Goal: Check status: Check status

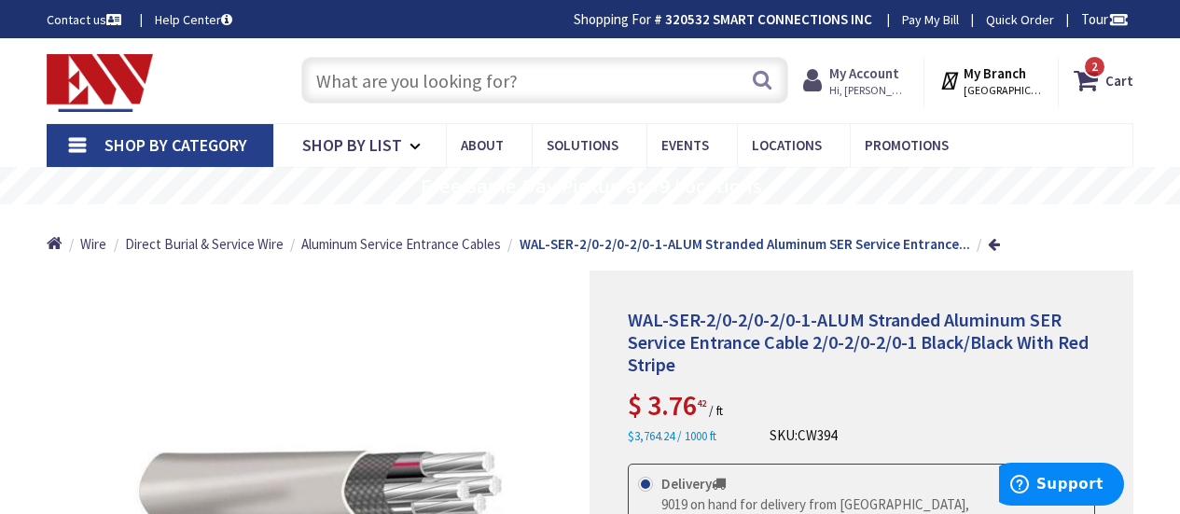
click at [883, 65] on strong "My Account" at bounding box center [864, 73] width 70 height 18
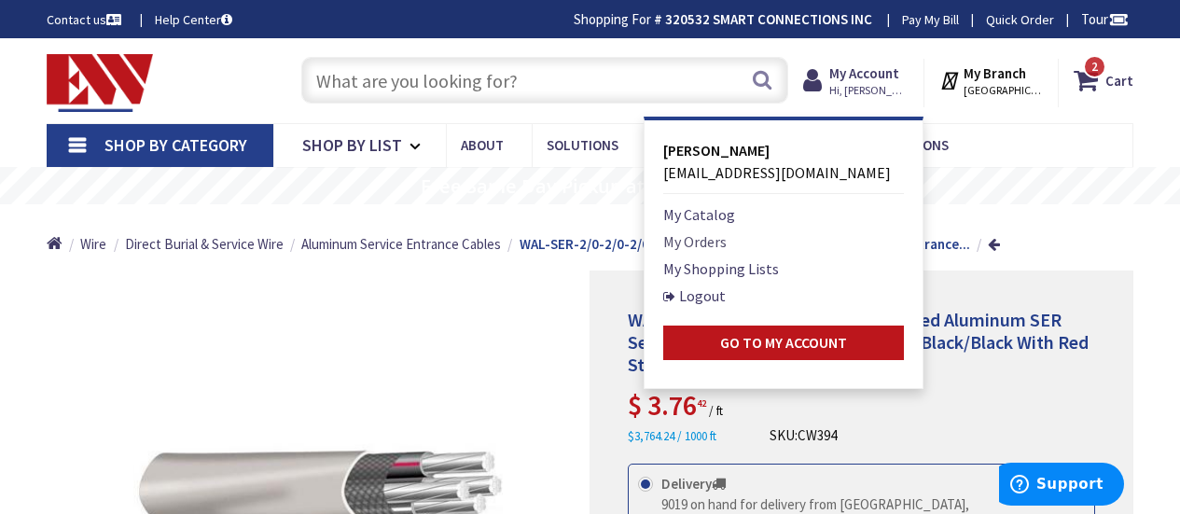
click at [685, 235] on link "My Orders" at bounding box center [694, 241] width 63 height 22
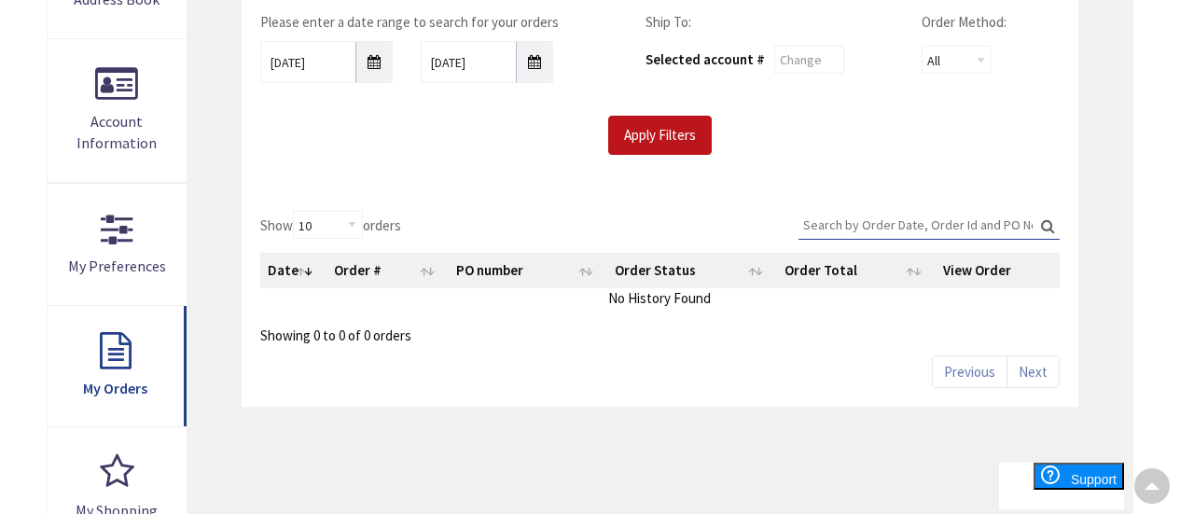
scroll to position [360, 0]
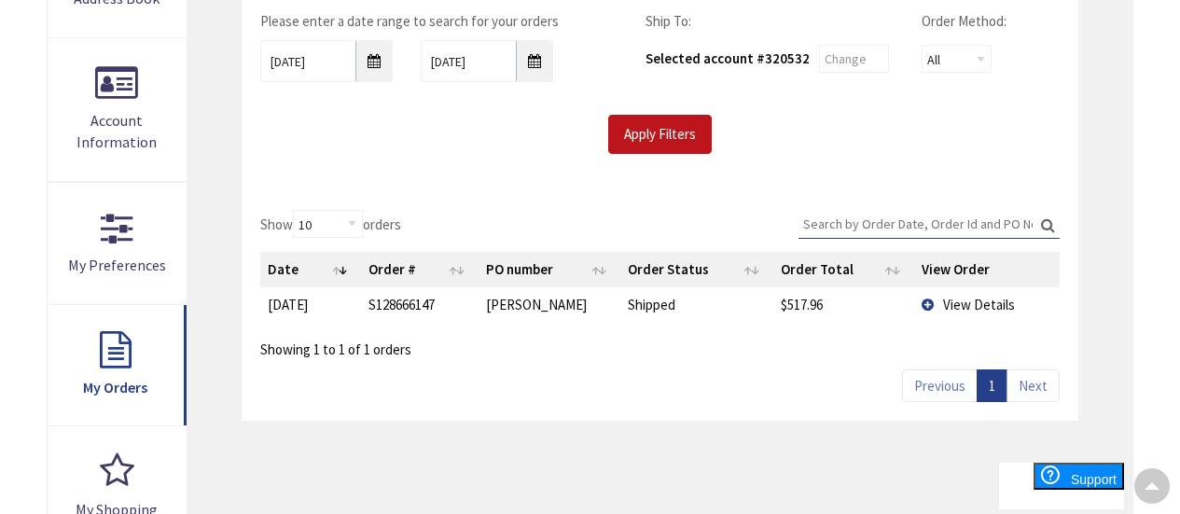
type input "[PERSON_NAME][GEOGRAPHIC_DATA][PERSON_NAME], [GEOGRAPHIC_DATA]"
click at [370, 66] on input "8/27/2025" at bounding box center [326, 61] width 132 height 42
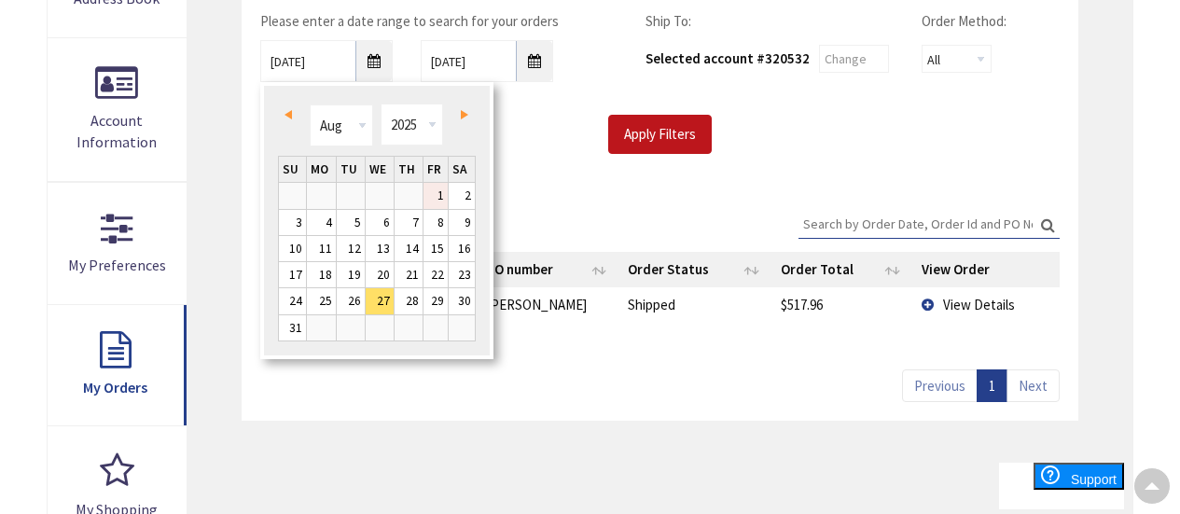
click at [435, 197] on link "1" at bounding box center [435, 195] width 25 height 25
type input "08/01/2025"
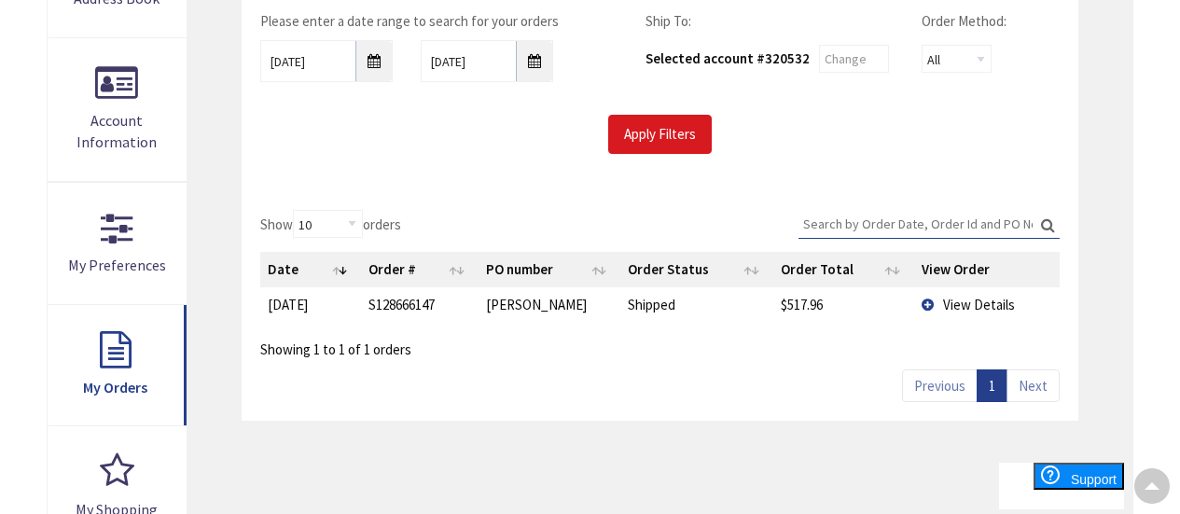
scroll to position [0, 0]
click at [683, 133] on input "Apply Filters" at bounding box center [660, 134] width 104 height 39
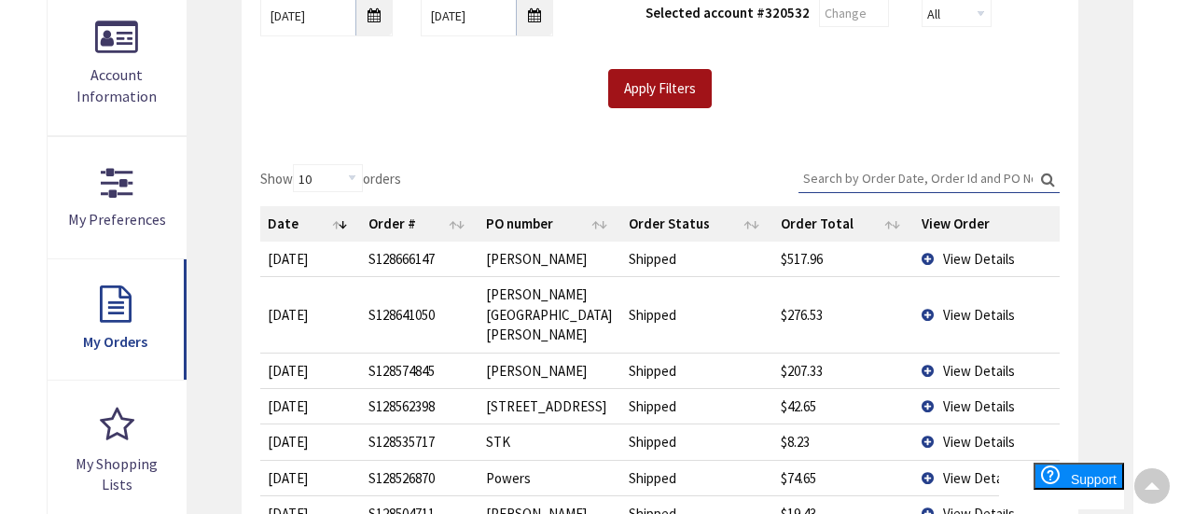
scroll to position [407, 0]
click at [964, 253] on span "View Details" at bounding box center [979, 258] width 72 height 18
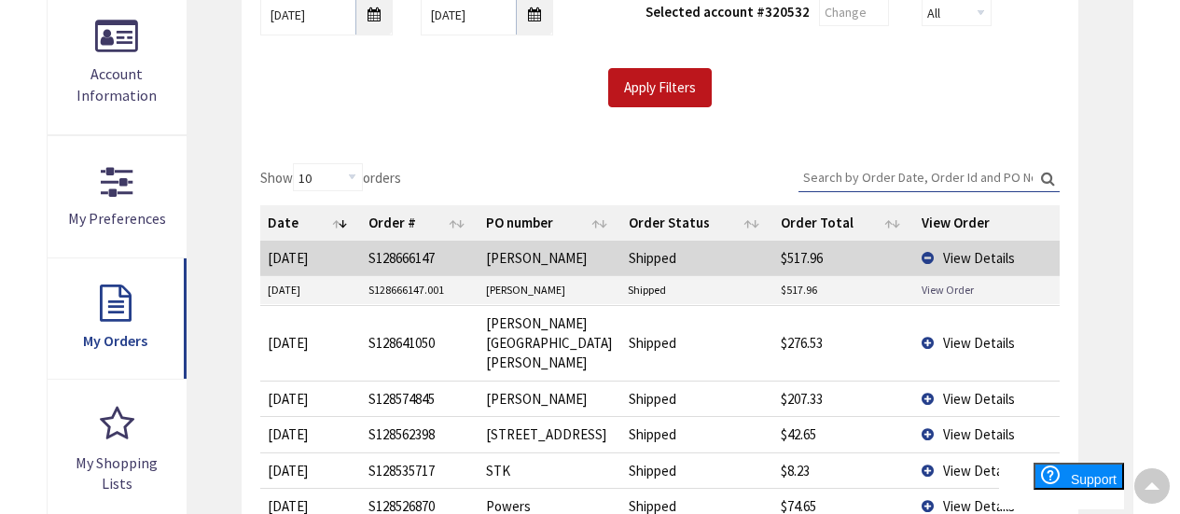
click at [935, 286] on link "View Order" at bounding box center [947, 290] width 52 height 16
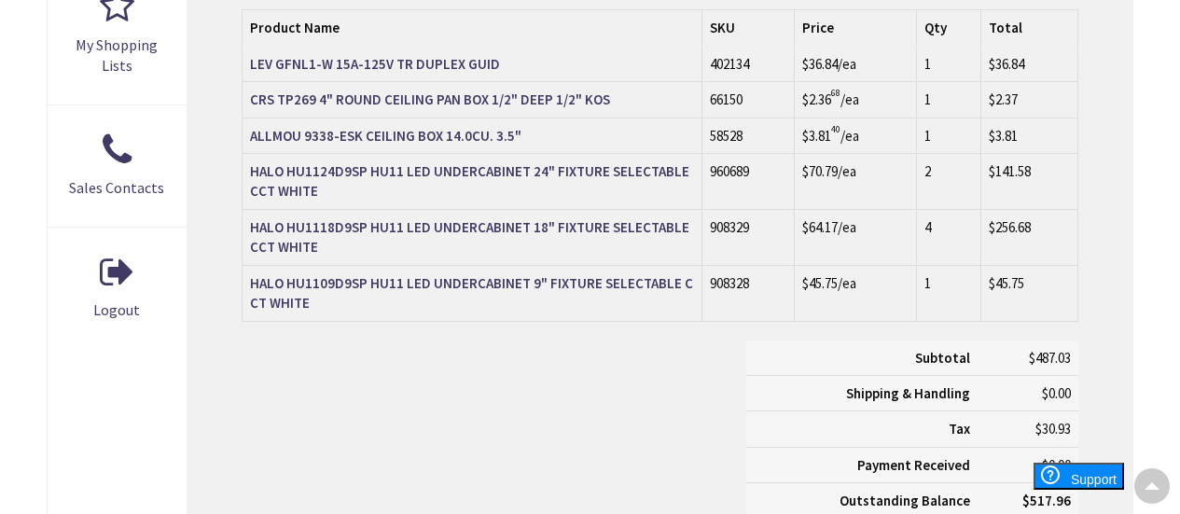
scroll to position [826, 0]
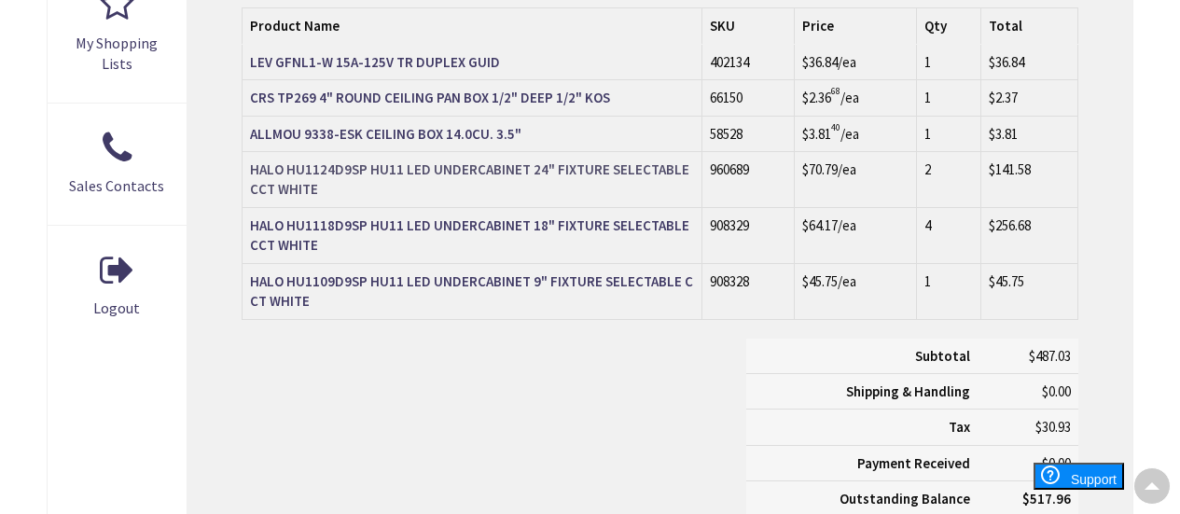
click at [398, 160] on strong "HALO HU1124D9SP HU11 LED UNDERCABINET 24" FIXTURE SELECTABLE CCT WHITE" at bounding box center [469, 178] width 439 height 37
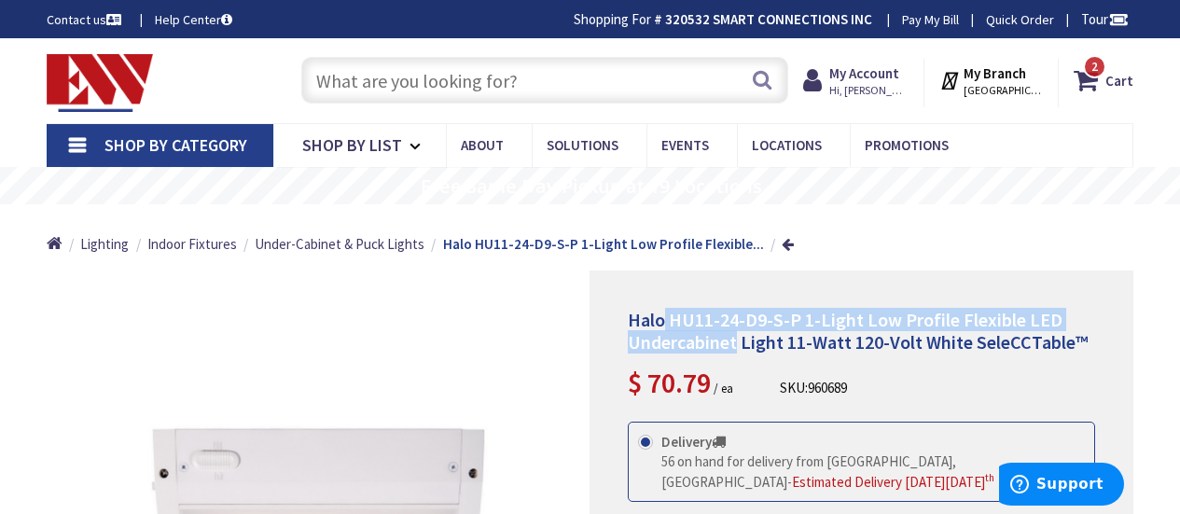
drag, startPoint x: 667, startPoint y: 318, endPoint x: 726, endPoint y: 346, distance: 65.1
click at [726, 346] on span "Halo HU11-24-D9-S-P 1-Light Low Profile Flexible LED Undercabinet Light 11-Watt…" at bounding box center [858, 331] width 460 height 46
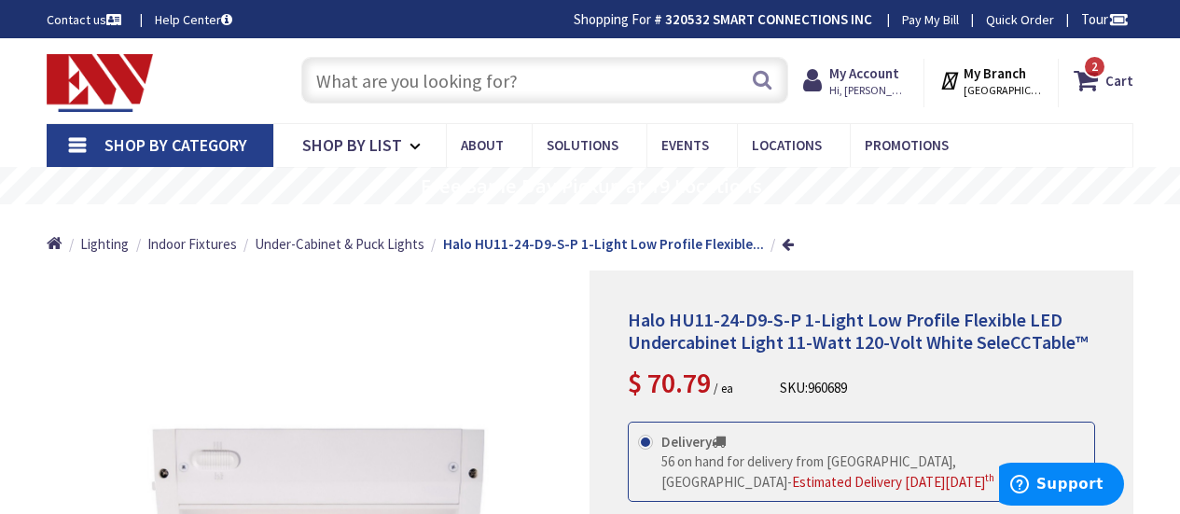
click at [626, 315] on div "Halo HU11-24-D9-S-P 1-Light Low Profile Flexible LED Undercabinet Light 11-Watt…" at bounding box center [861, 520] width 544 height 501
drag, startPoint x: 626, startPoint y: 315, endPoint x: 842, endPoint y: 309, distance: 216.5
click at [842, 309] on div "Halo HU11-24-D9-S-P 1-Light Low Profile Flexible LED Undercabinet Light 11-Watt…" at bounding box center [861, 520] width 544 height 501
copy span "Halo HU11-24-D9-S-P 1-Light"
